Goal: Book appointment/travel/reservation

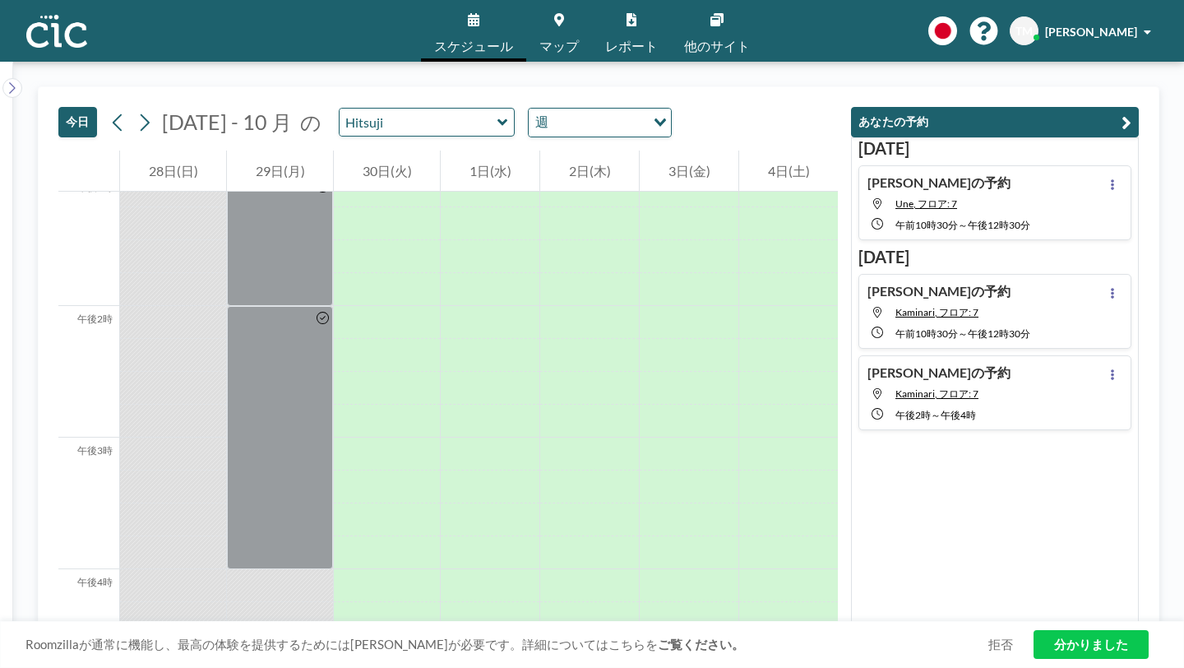
scroll to position [1736, 0]
click at [1122, 364] on button at bounding box center [1112, 374] width 20 height 20
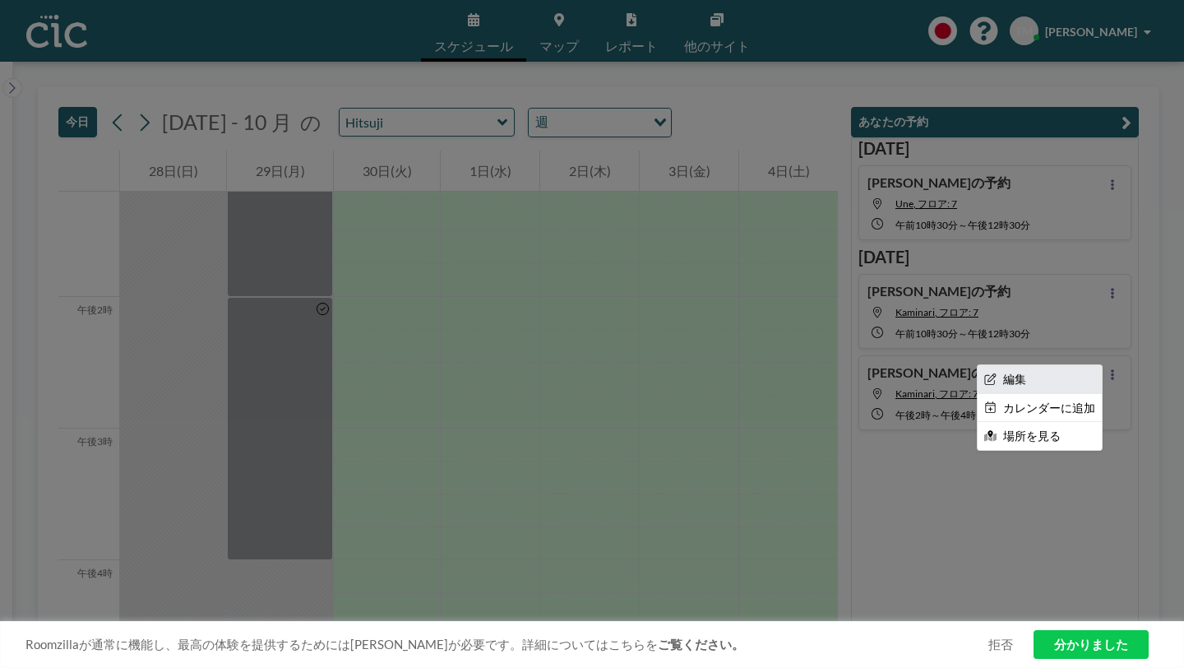
click at [1094, 365] on li "編集" at bounding box center [1039, 379] width 124 height 28
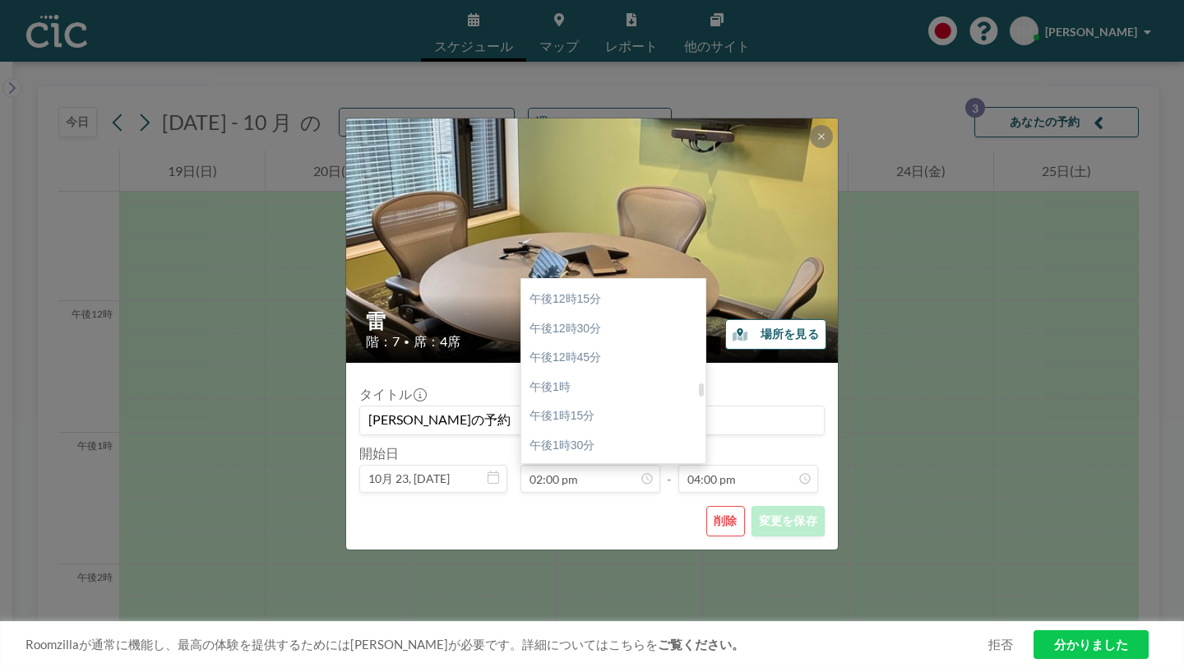
scroll to position [1422, 0]
click at [596, 466] on div "午後1時45分" at bounding box center [613, 481] width 184 height 30
type input "01:45 pm"
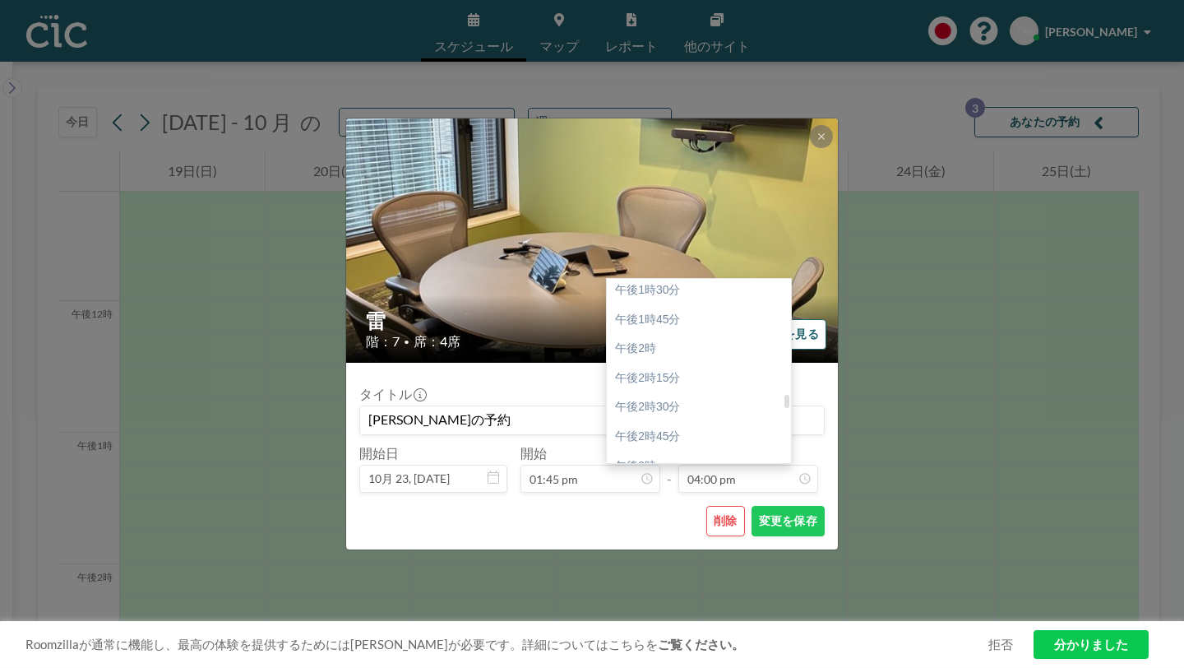
scroll to position [1579, 0]
click at [646, 550] on font "午後3時45分" at bounding box center [647, 556] width 65 height 13
type input "03:45 pm"
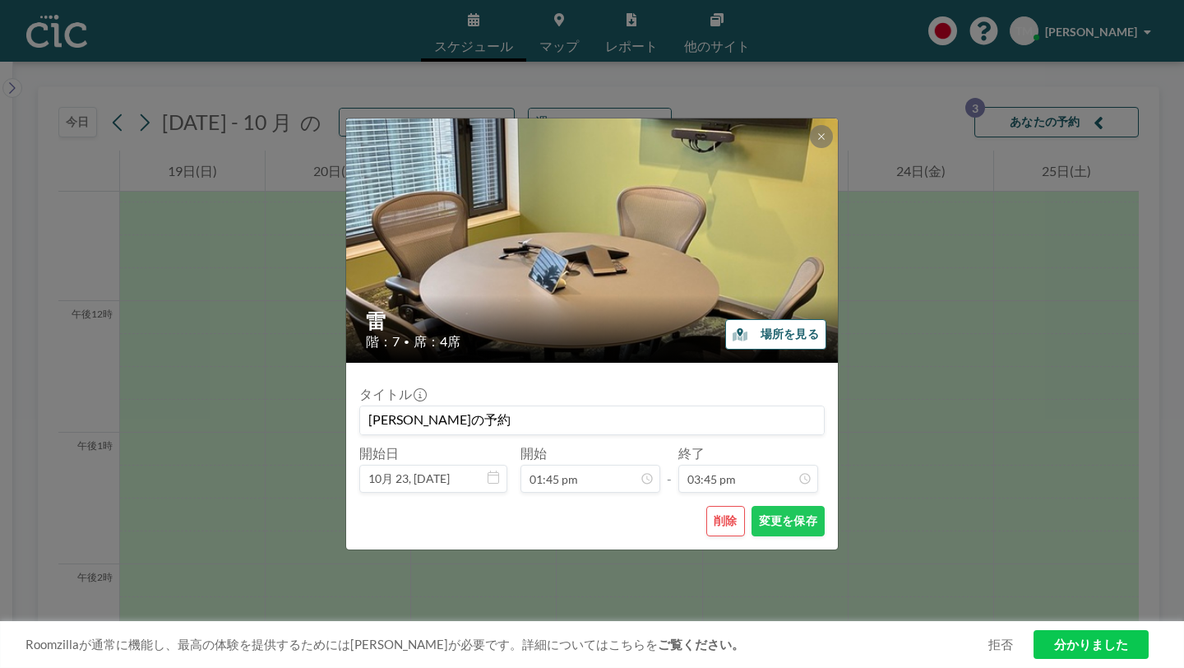
scroll to position [0, 0]
click at [759, 513] on font "変更を保存" at bounding box center [788, 520] width 58 height 14
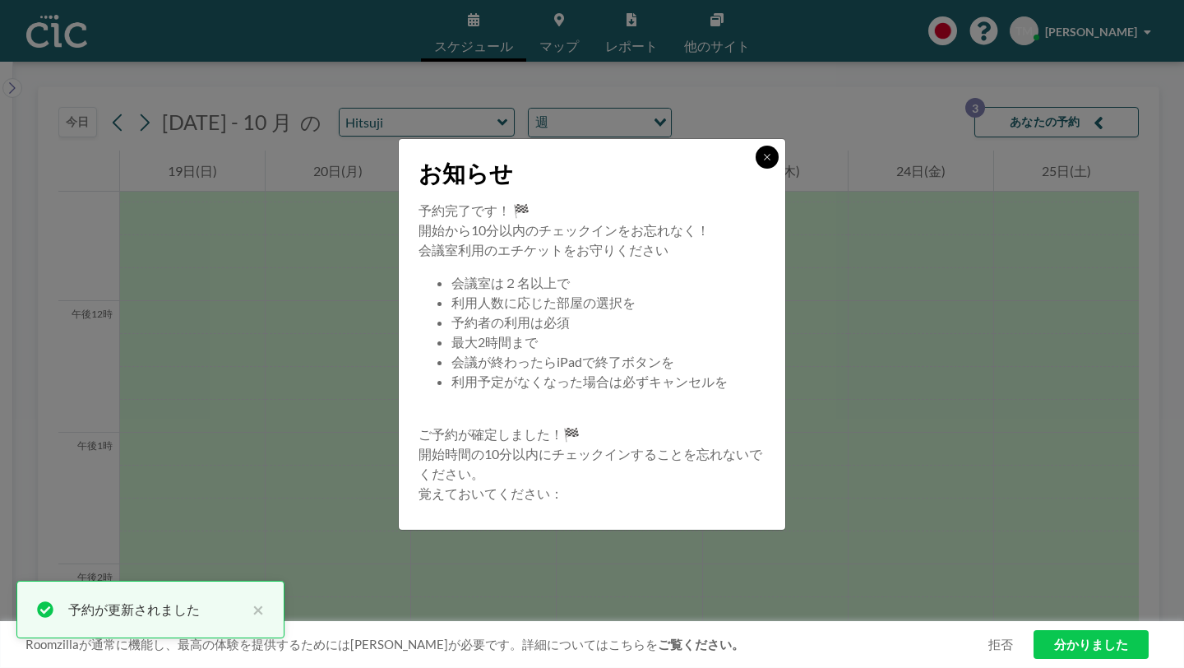
click at [756, 169] on button at bounding box center [767, 157] width 23 height 23
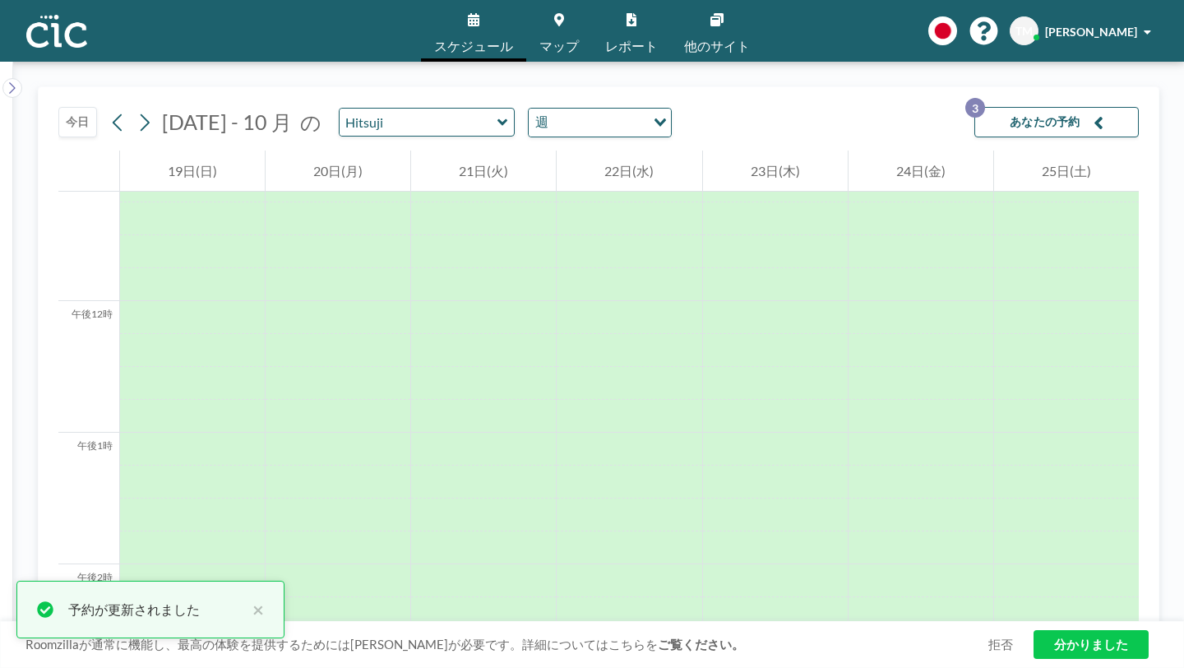
click at [1103, 113] on icon "button" at bounding box center [1098, 123] width 10 height 20
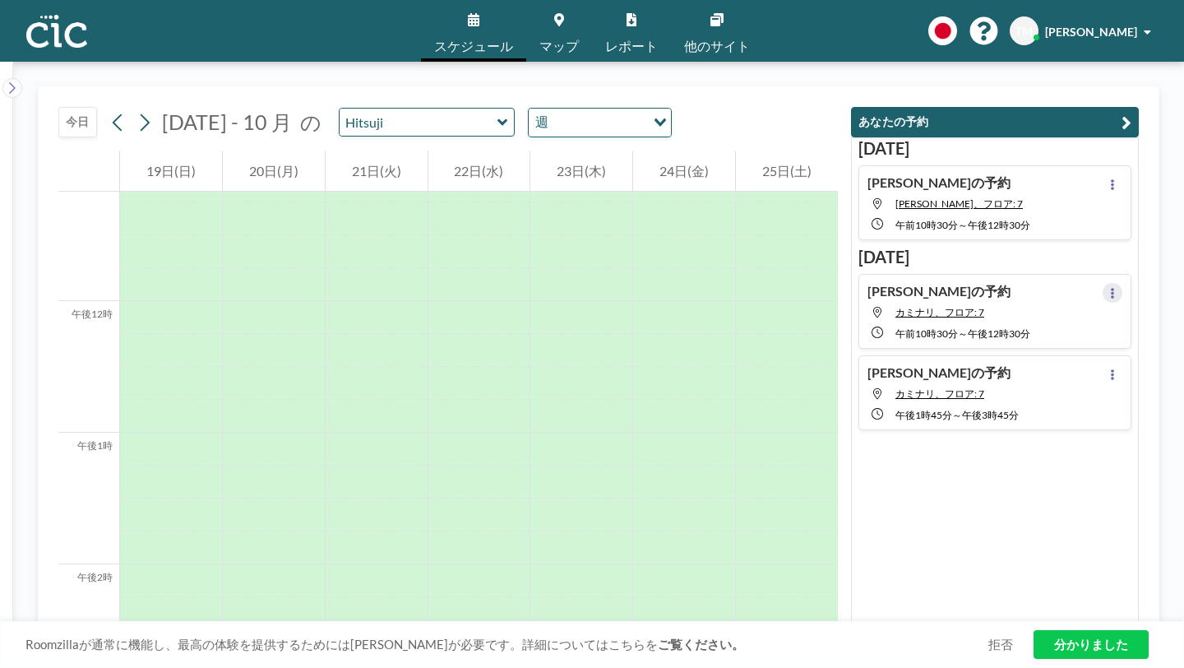
click at [1121, 283] on button at bounding box center [1112, 293] width 20 height 20
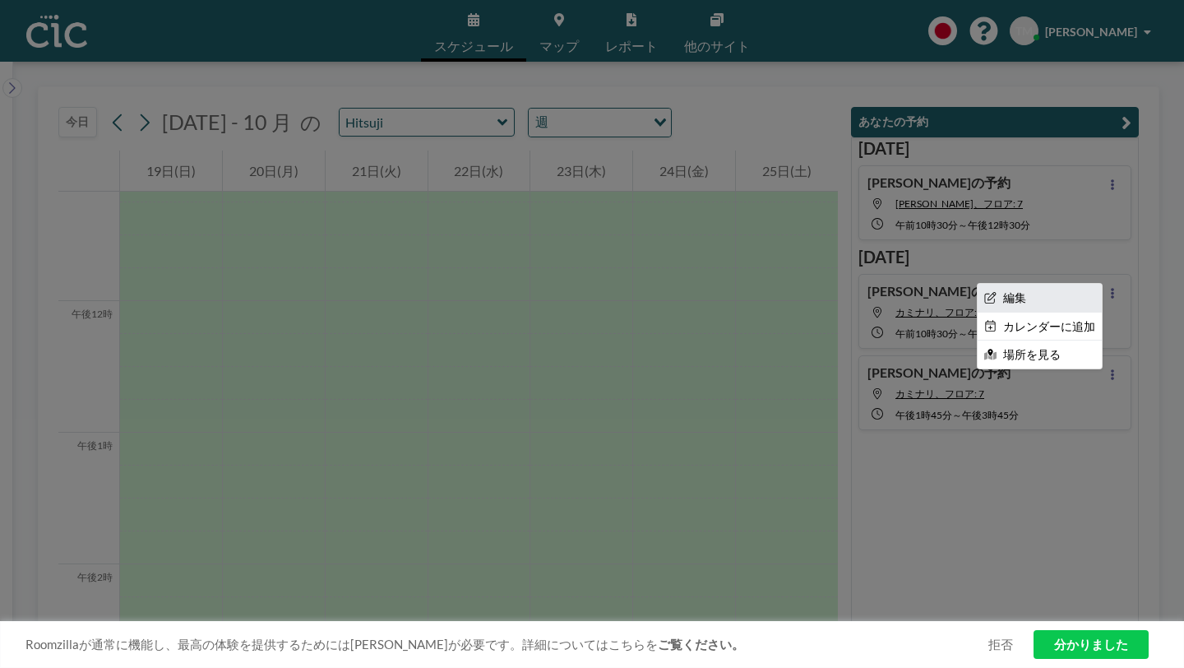
click at [1078, 284] on li "編集" at bounding box center [1039, 298] width 124 height 28
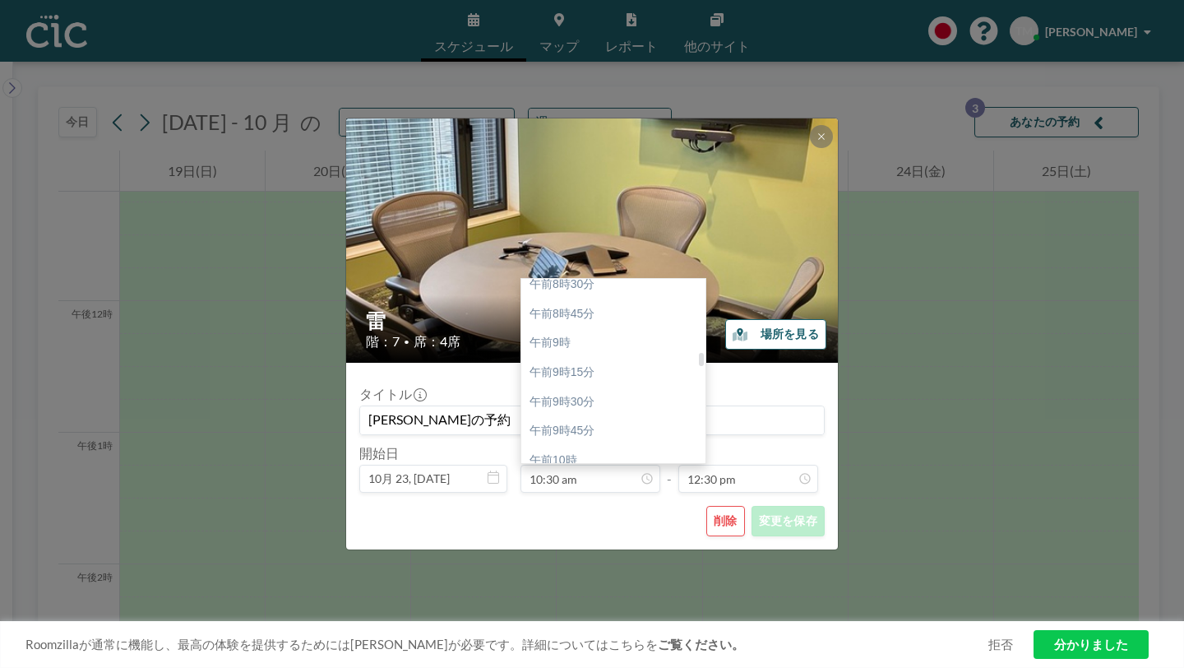
scroll to position [1002, 0]
click at [589, 425] on font "午前9時45分" at bounding box center [561, 431] width 65 height 13
type input "09:45 am"
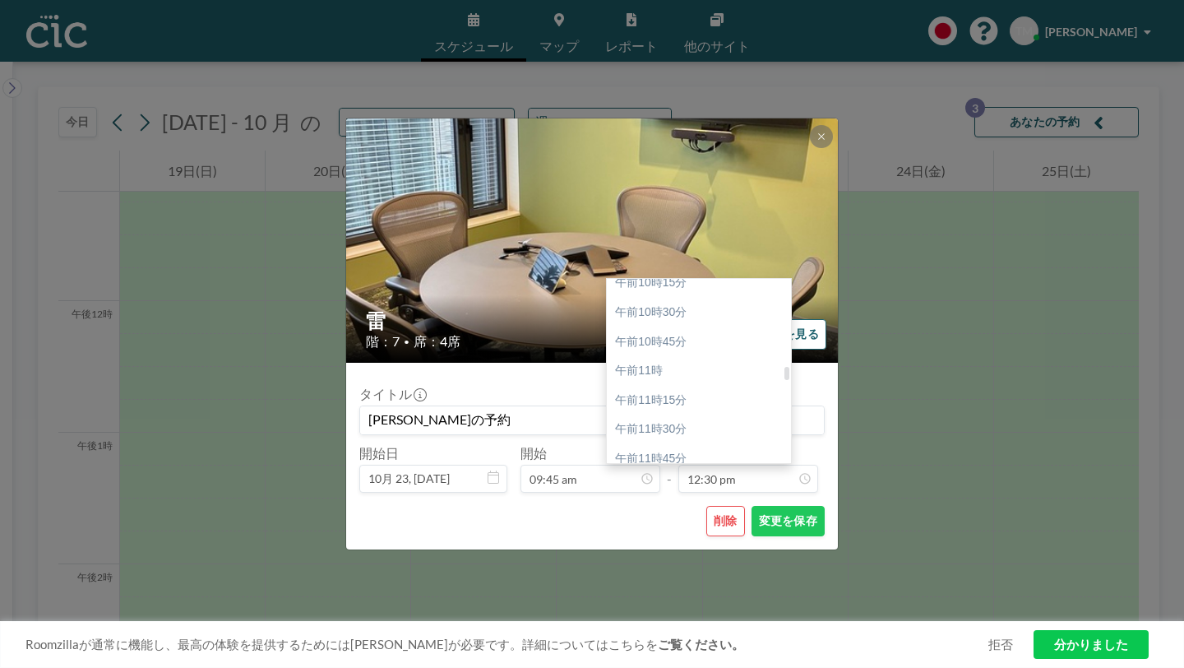
scroll to position [1207, 0]
click at [654, 455] on font "午前11時45分" at bounding box center [651, 461] width 72 height 13
type input "11:45 am"
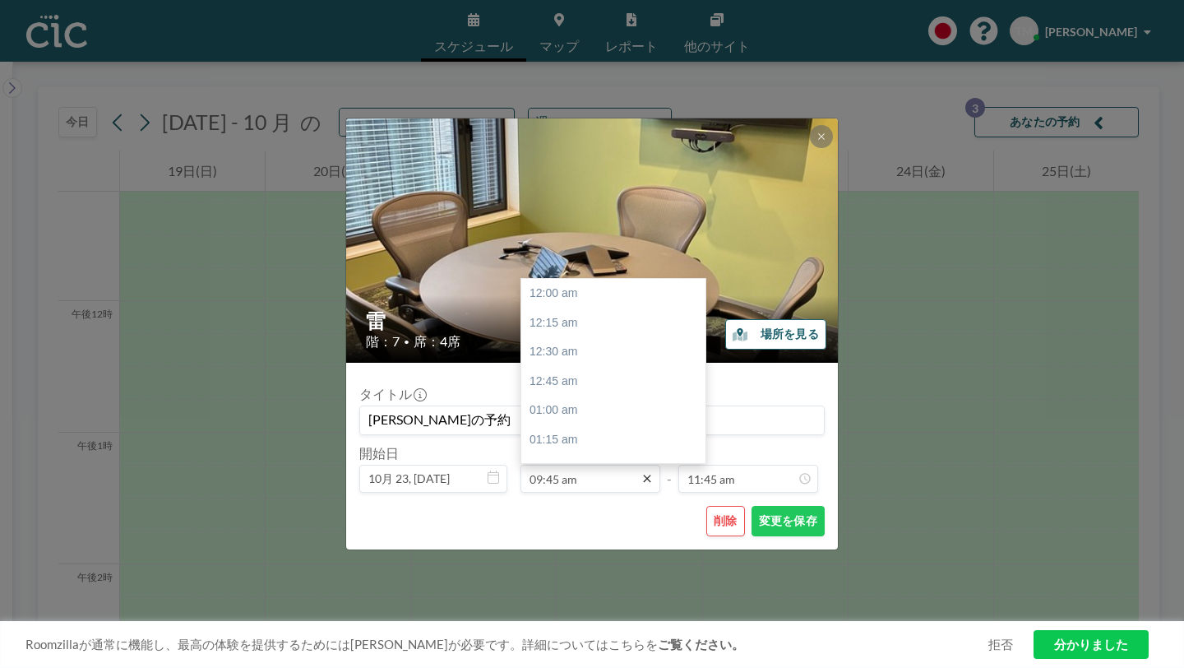
scroll to position [1024, 0]
click at [588, 426] on div "午前10時" at bounding box center [613, 441] width 184 height 30
type input "10:00 am"
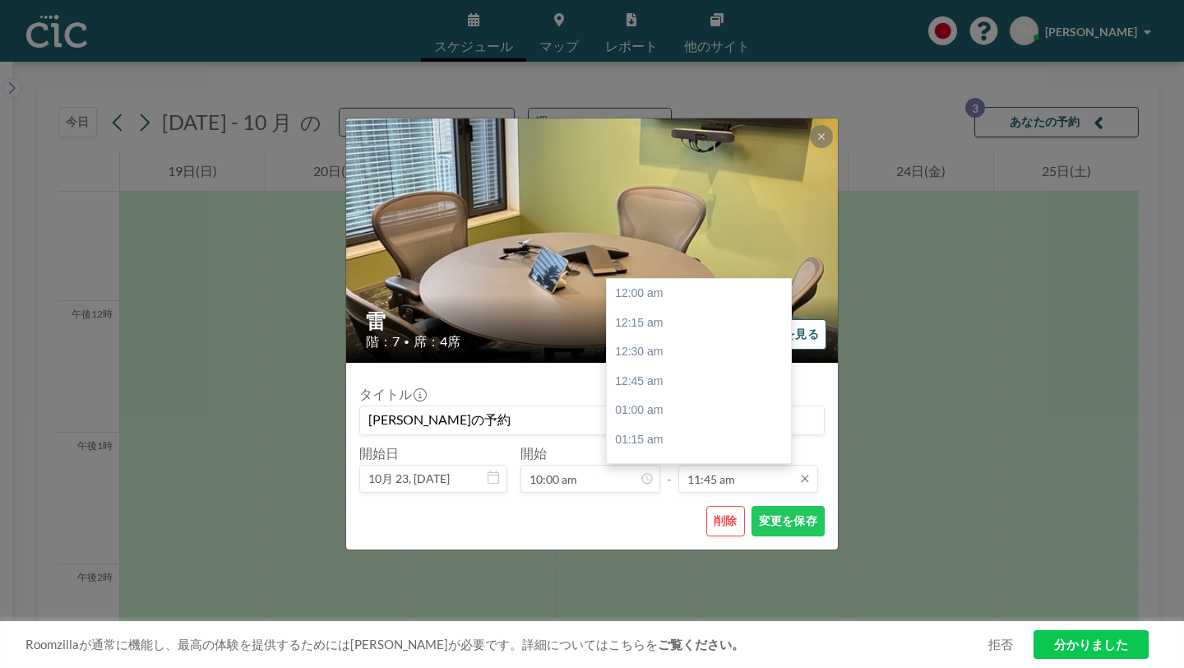
scroll to position [1233, 0]
click at [656, 451] on div "午後12時" at bounding box center [699, 466] width 184 height 30
type input "12:00 pm"
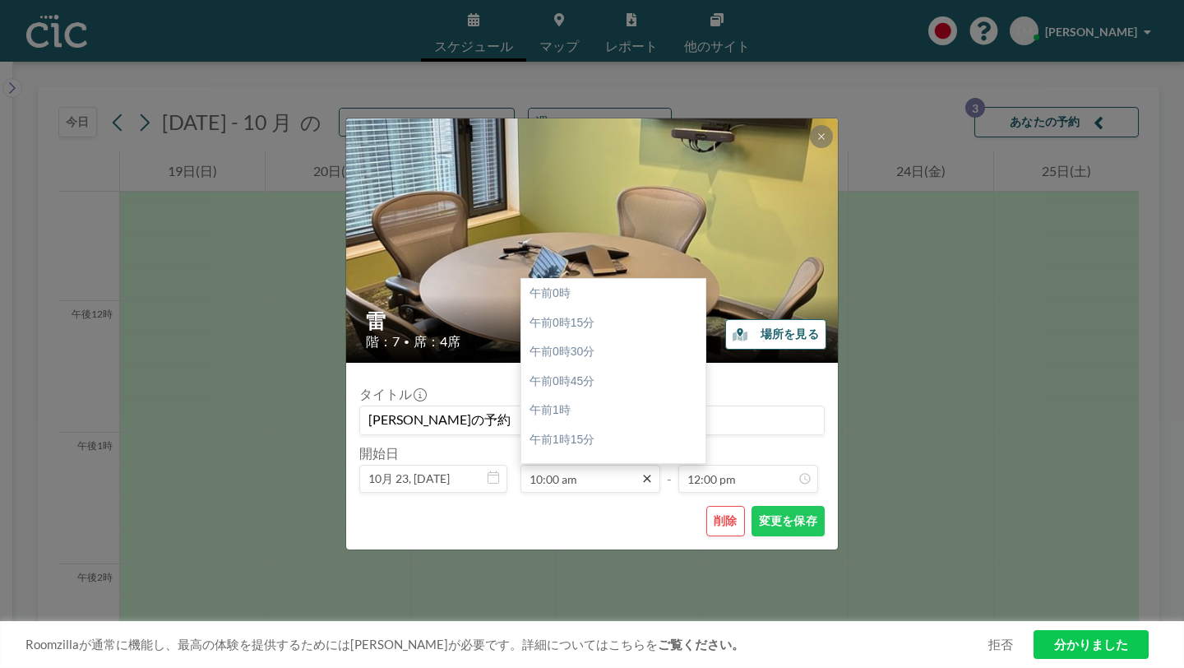
scroll to position [1050, 0]
click at [601, 465] on font "午前10時30分" at bounding box center [565, 471] width 72 height 13
type input "10:30 am"
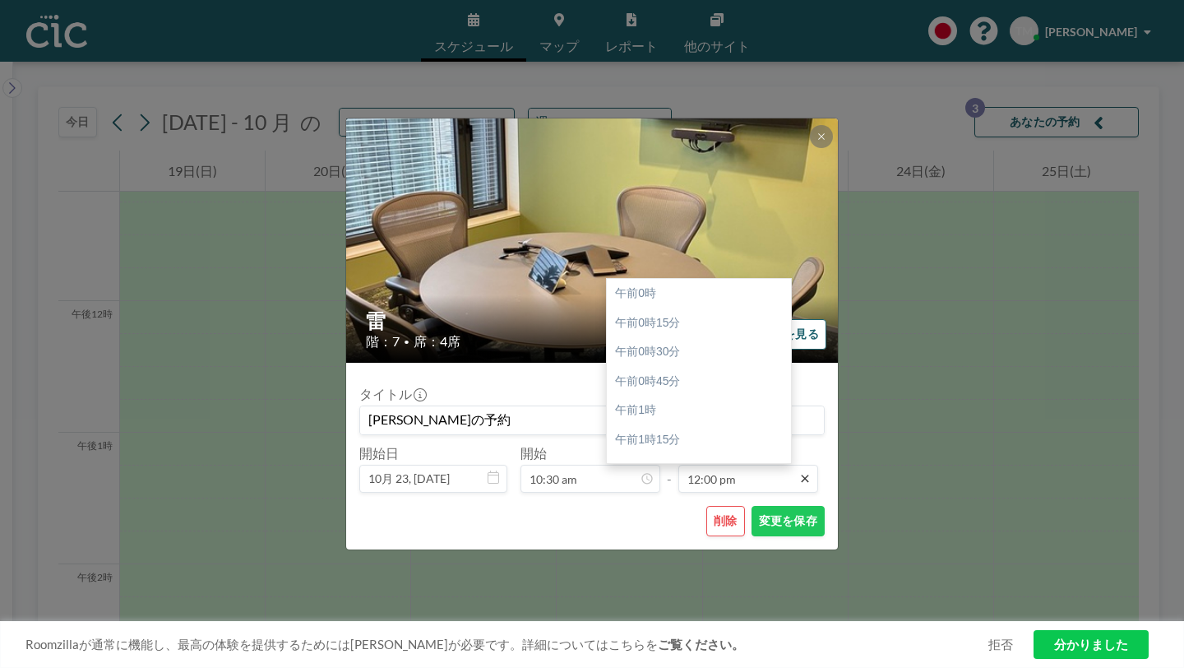
scroll to position [1259, 0]
click at [649, 490] on font "午後12時30分" at bounding box center [651, 496] width 72 height 13
type input "12:30 pm"
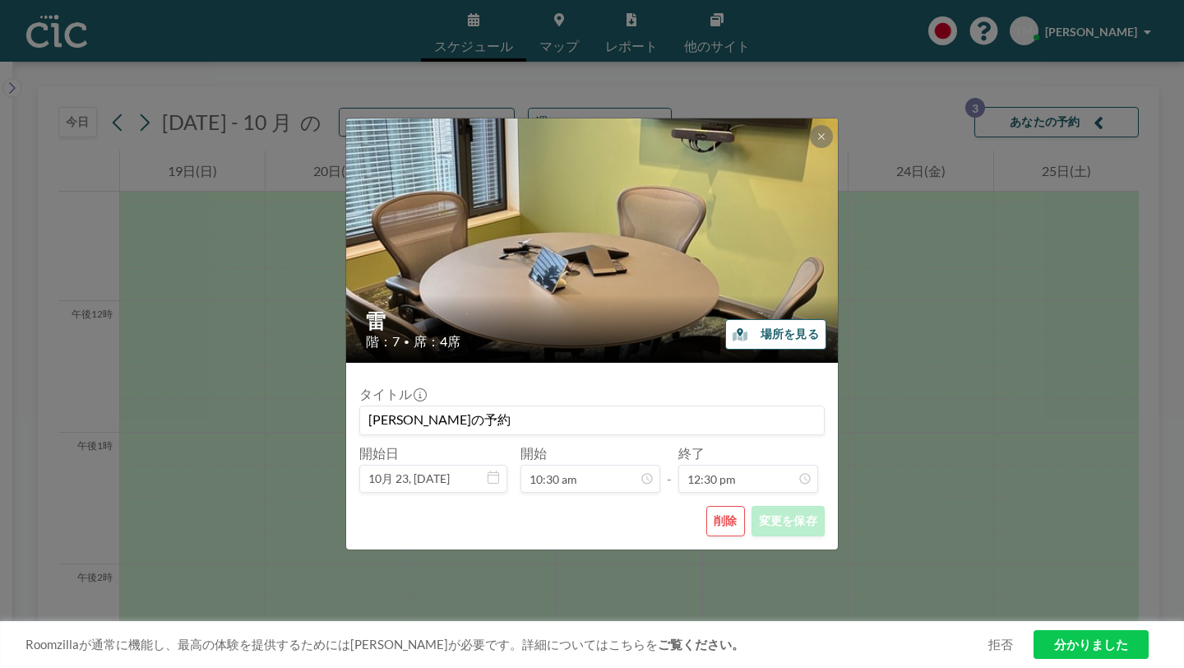
click at [621, 506] on div "削除 変更を保存" at bounding box center [591, 521] width 465 height 30
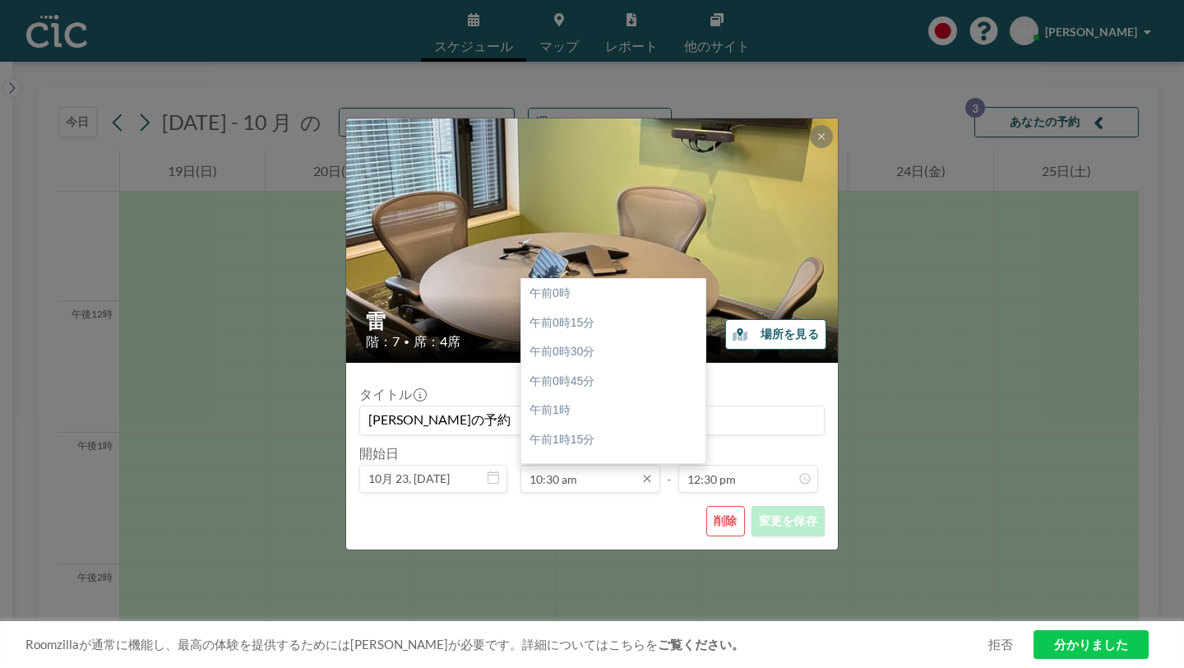
scroll to position [1102, 0]
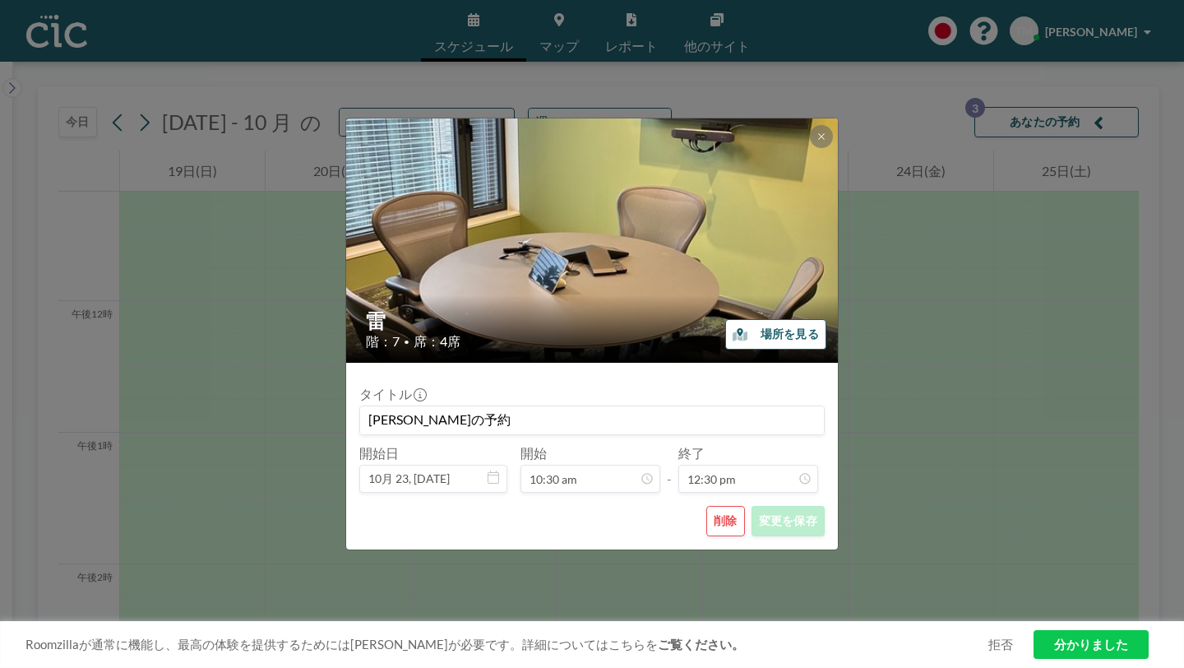
click at [344, 381] on div "雷 階：7 • 席：4席 場所を見る タイトル [PERSON_NAME]の予約 開始日 10月 23, [DATE] 開始 10:30 am - 終了 12…" at bounding box center [592, 334] width 1184 height 668
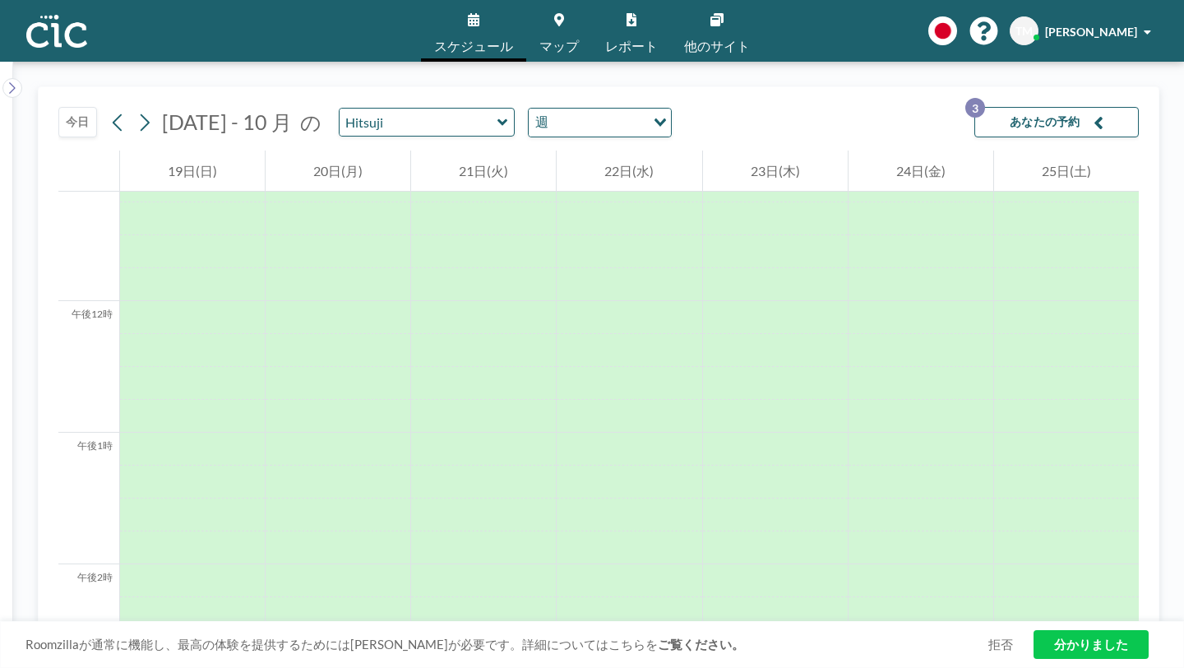
click at [1103, 113] on icon "button" at bounding box center [1098, 123] width 10 height 20
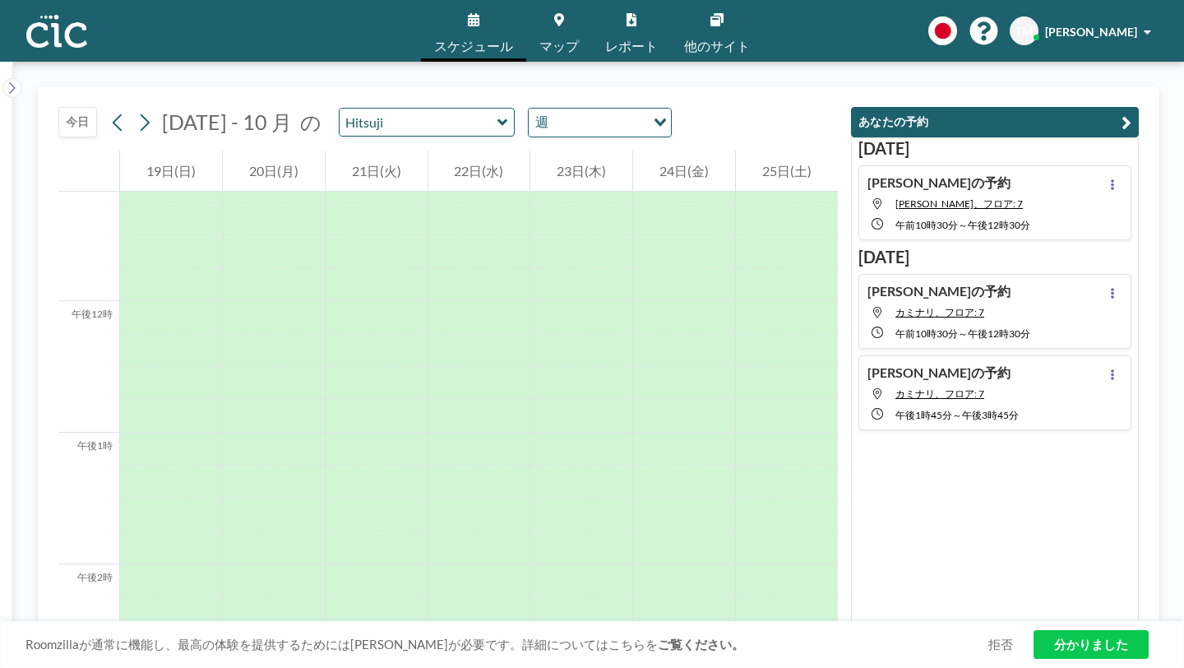
click at [1071, 274] on div "[PERSON_NAME]の予約 カミナリ、フロア: 7 午前10時30分 ～ 午後12時30分" at bounding box center [994, 311] width 273 height 75
type input "Kaminari"
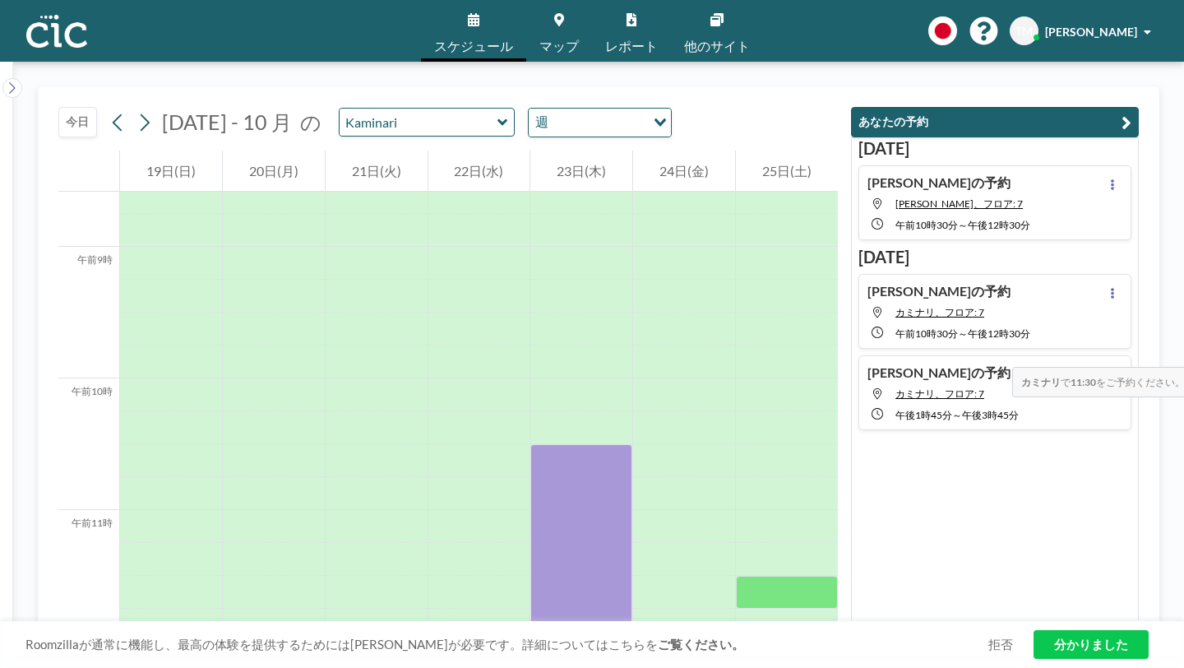
scroll to position [1120, 0]
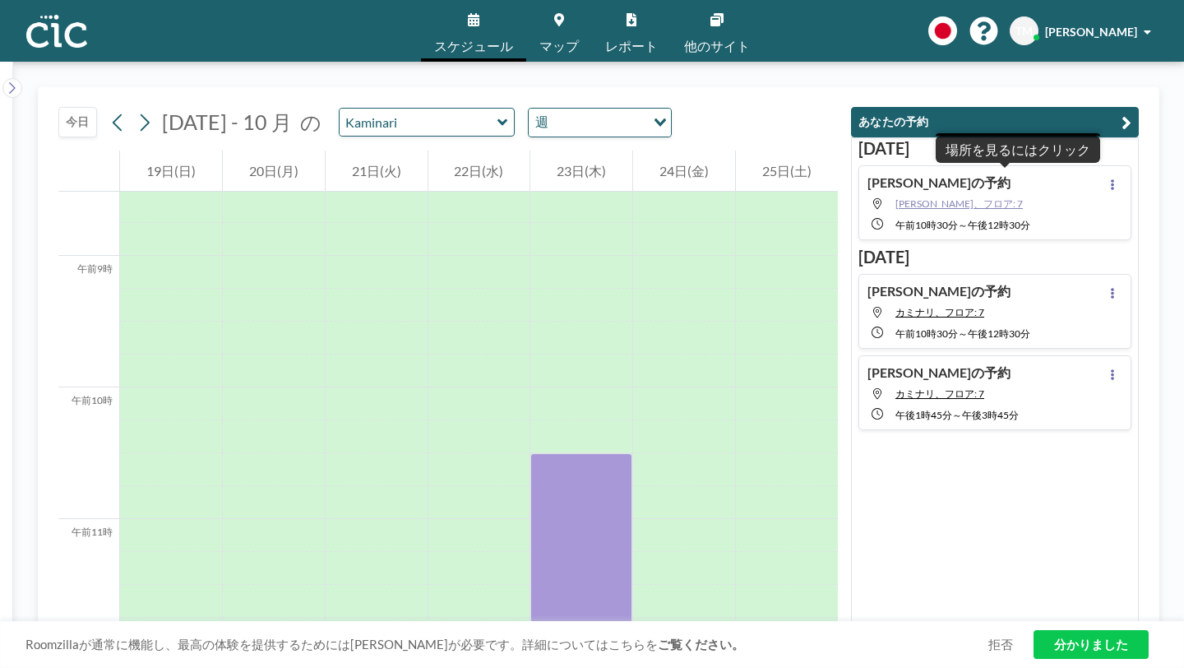
click at [987, 197] on font "[PERSON_NAME]、フロア: 7" at bounding box center [958, 203] width 127 height 12
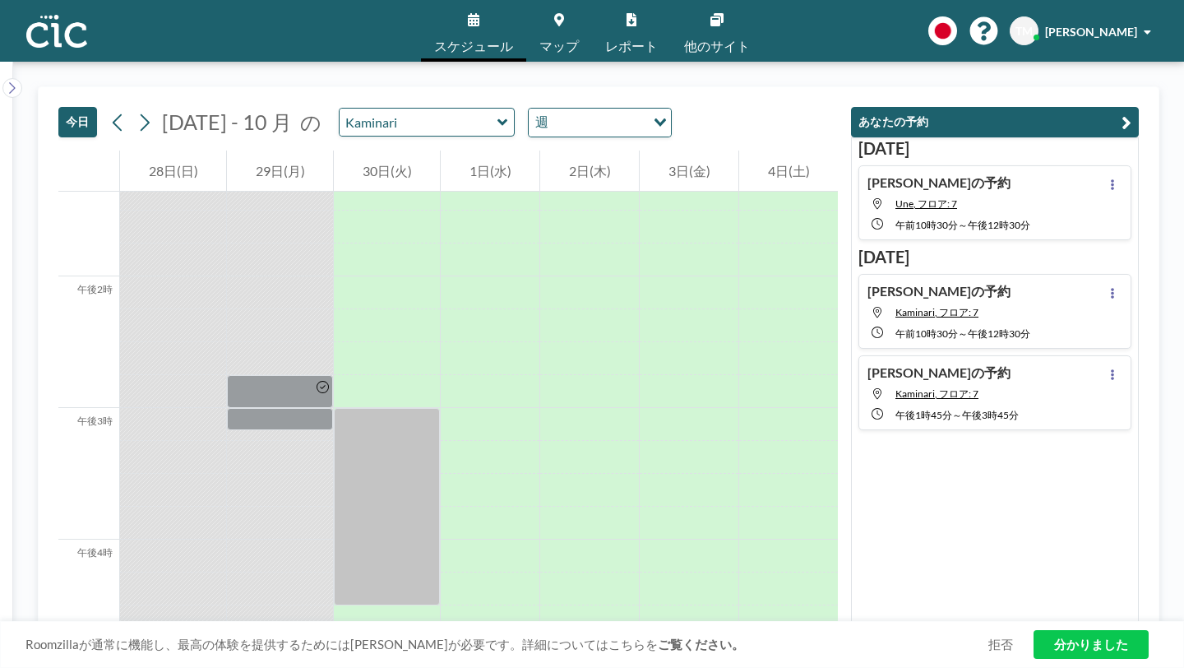
scroll to position [1763, 0]
click at [1114, 179] on icon at bounding box center [1112, 184] width 3 height 11
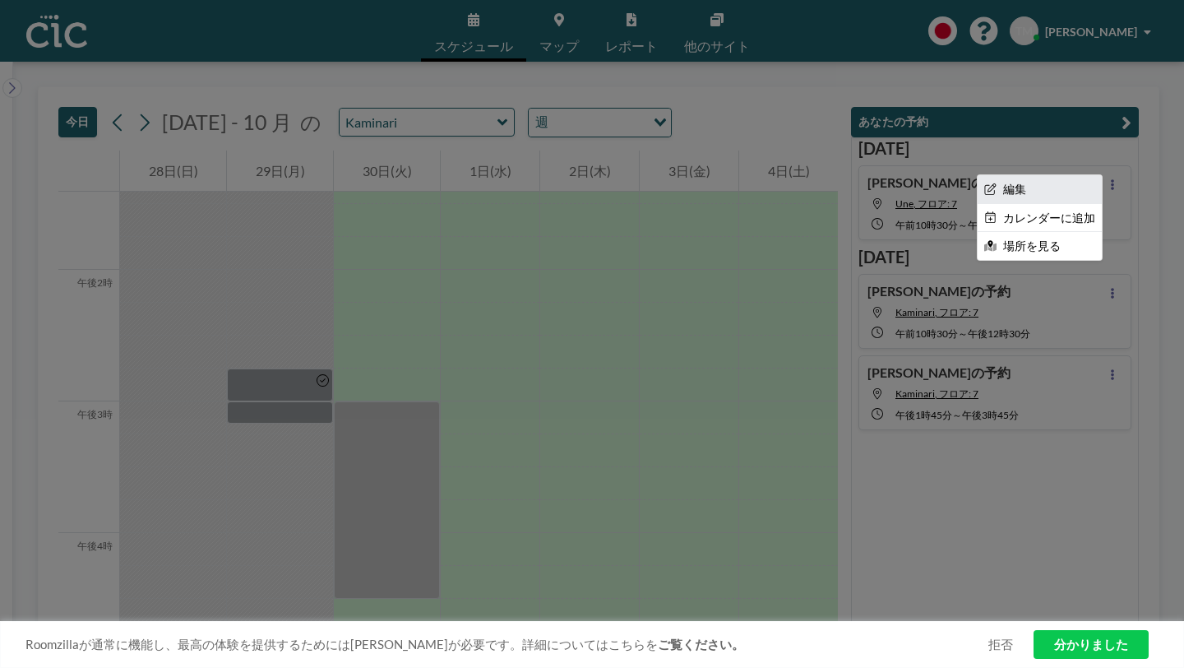
click at [1087, 175] on li "編集" at bounding box center [1039, 189] width 124 height 28
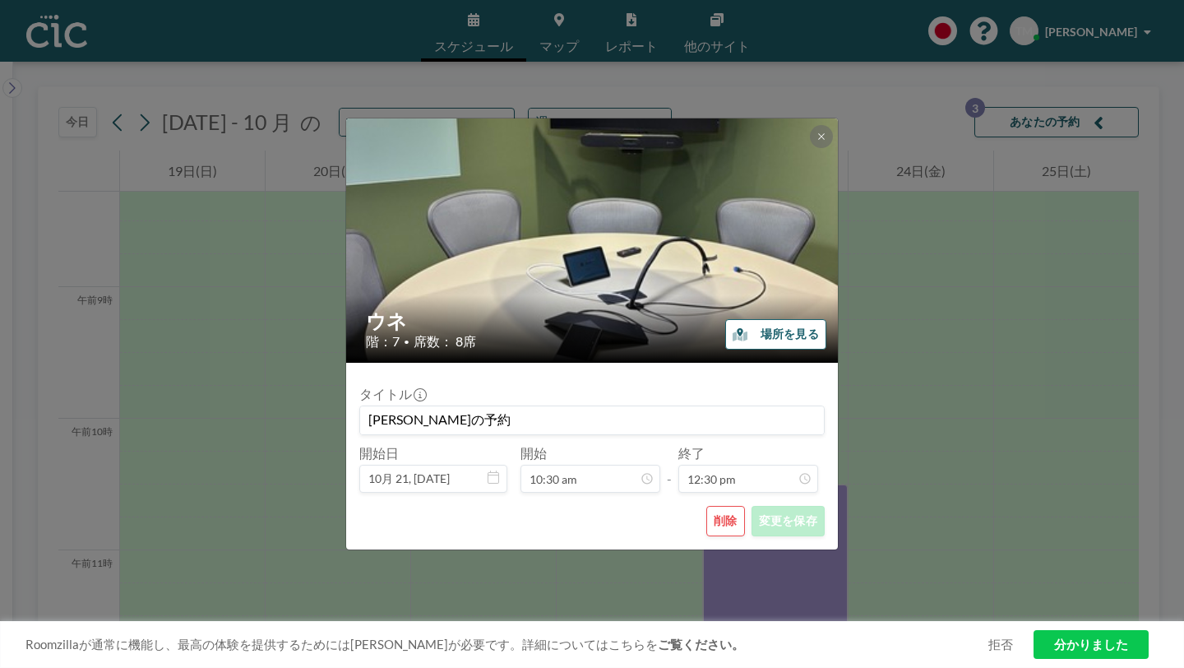
scroll to position [1095, 0]
click at [816, 141] on icon at bounding box center [821, 137] width 10 height 10
